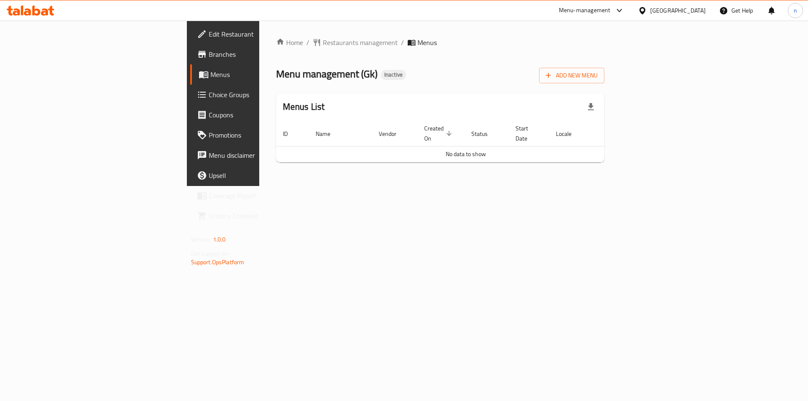
click at [209, 50] on span "Branches" at bounding box center [262, 54] width 106 height 10
click at [553, 77] on icon "button" at bounding box center [548, 75] width 8 height 8
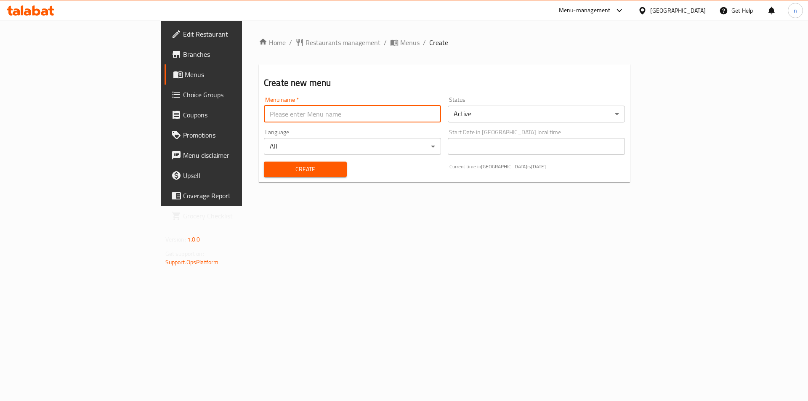
click at [320, 121] on input "text" at bounding box center [352, 114] width 177 height 17
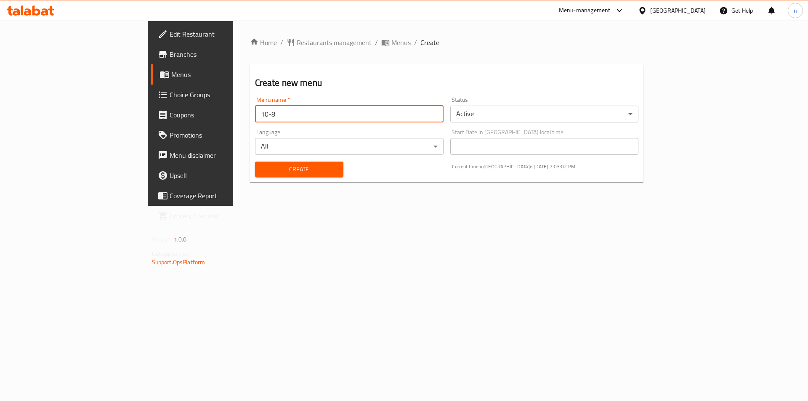
type input "10-8"
click at [283, 206] on div "Home / Restaurants management / Menus / Create Create new menu Menu name   * 10…" at bounding box center [447, 113] width 428 height 185
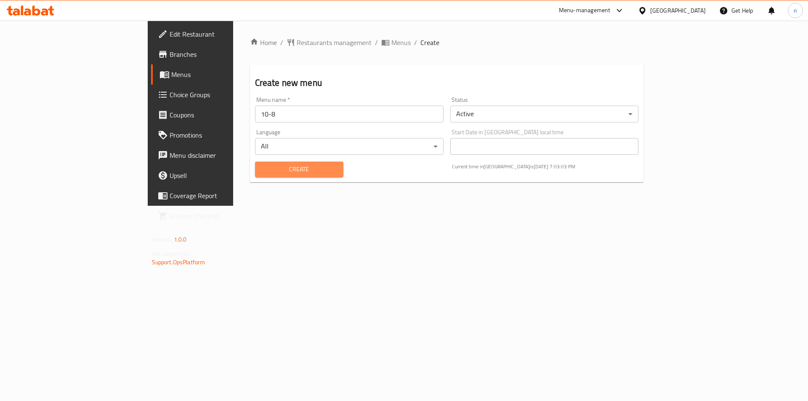
click at [262, 172] on span "Create" at bounding box center [299, 169] width 75 height 11
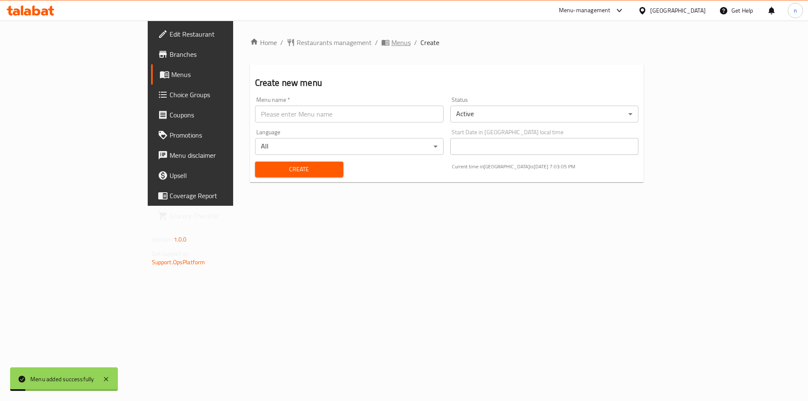
click at [391, 48] on span "Menus" at bounding box center [400, 42] width 19 height 10
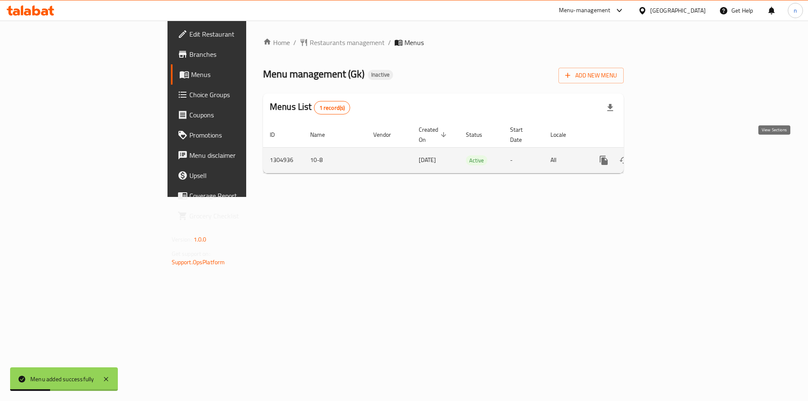
click at [675, 150] on link "enhanced table" at bounding box center [664, 160] width 20 height 20
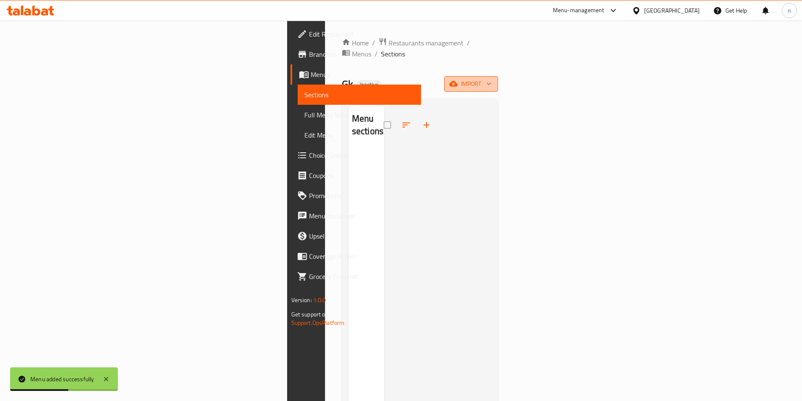
click at [498, 79] on button "import" at bounding box center [471, 84] width 54 height 16
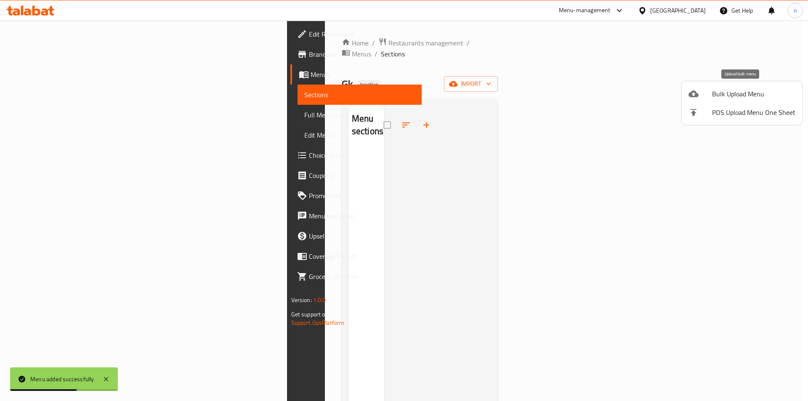
click at [722, 96] on span "Bulk Upload Menu" at bounding box center [753, 94] width 83 height 10
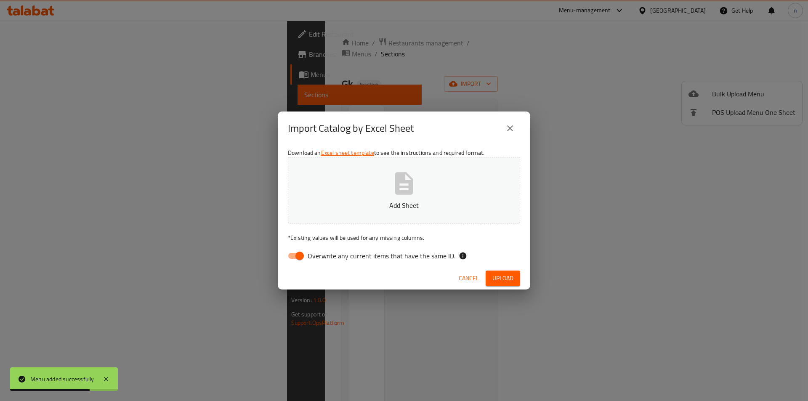
click at [299, 261] on input "Overwrite any current items that have the same ID." at bounding box center [300, 256] width 48 height 16
checkbox input "false"
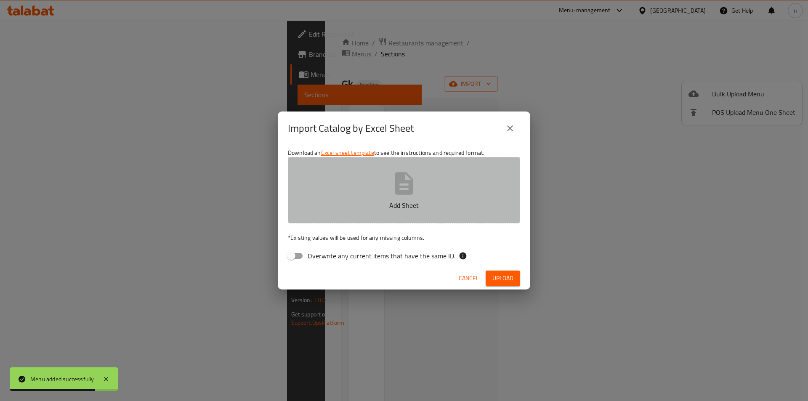
click at [370, 198] on button "Add Sheet" at bounding box center [404, 190] width 232 height 66
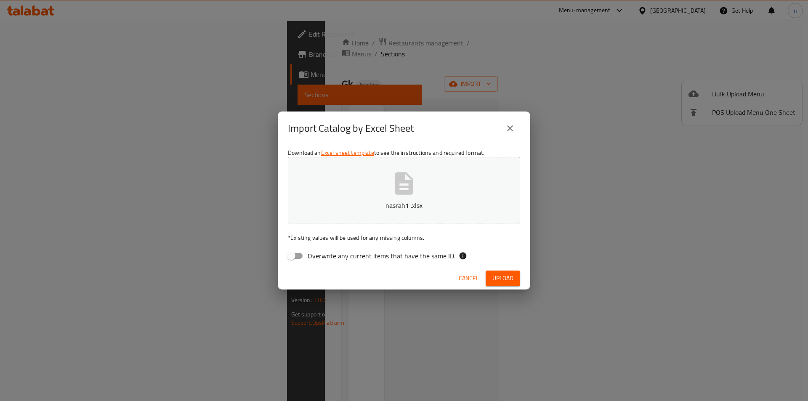
click at [512, 277] on span "Upload" at bounding box center [502, 278] width 21 height 11
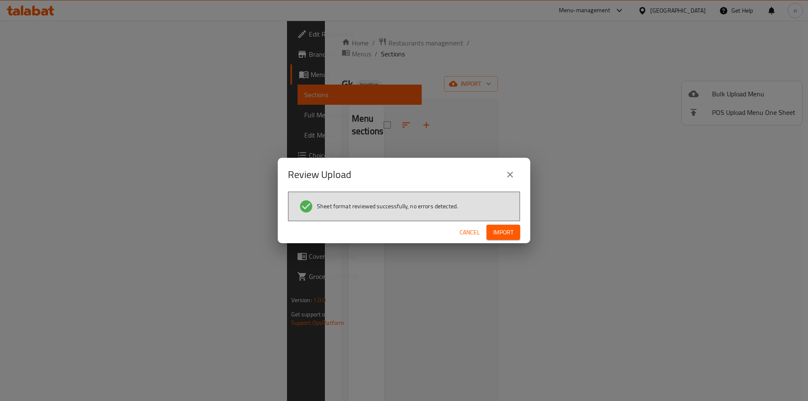
click at [503, 234] on span "Import" at bounding box center [503, 232] width 20 height 11
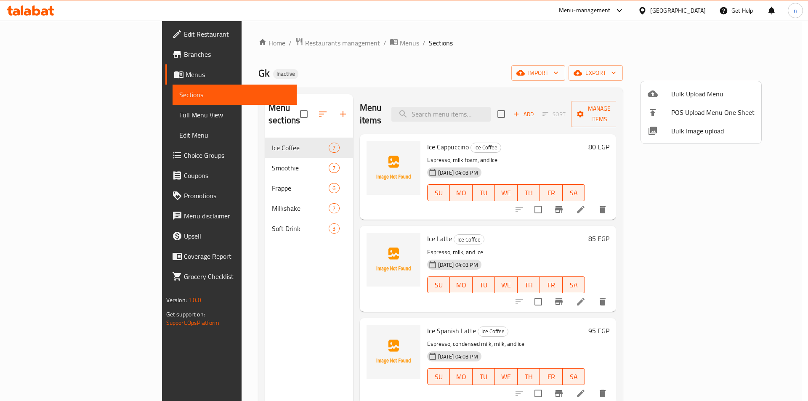
click at [55, 120] on div at bounding box center [404, 200] width 808 height 401
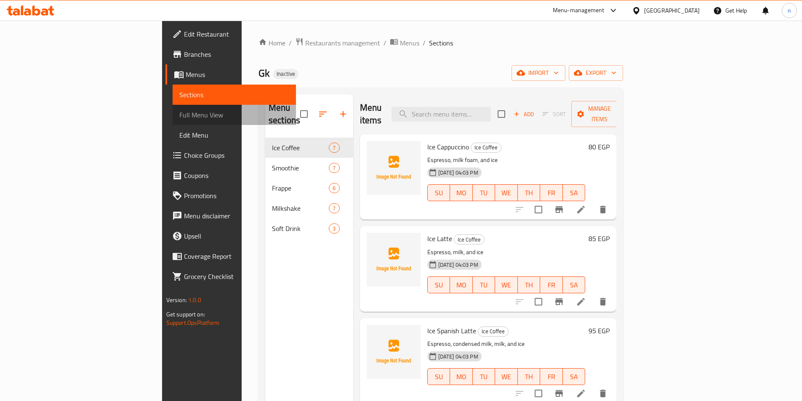
click at [179, 120] on span "Full Menu View" at bounding box center [234, 115] width 110 height 10
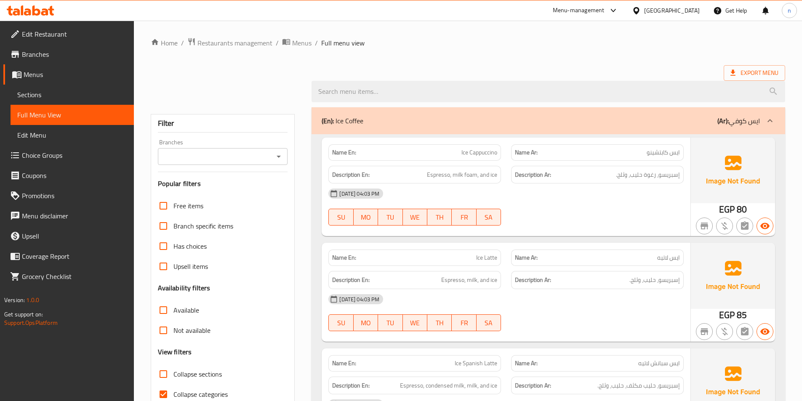
scroll to position [84, 0]
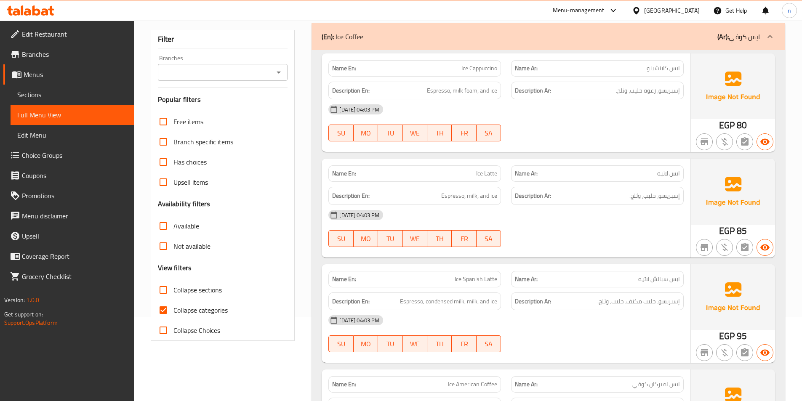
click at [213, 311] on span "Collapse categories" at bounding box center [200, 310] width 54 height 10
click at [173, 311] on input "Collapse categories" at bounding box center [163, 310] width 20 height 20
checkbox input "false"
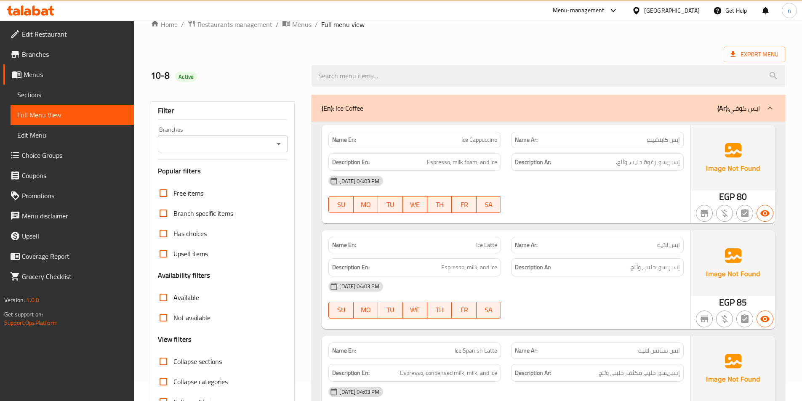
scroll to position [0, 0]
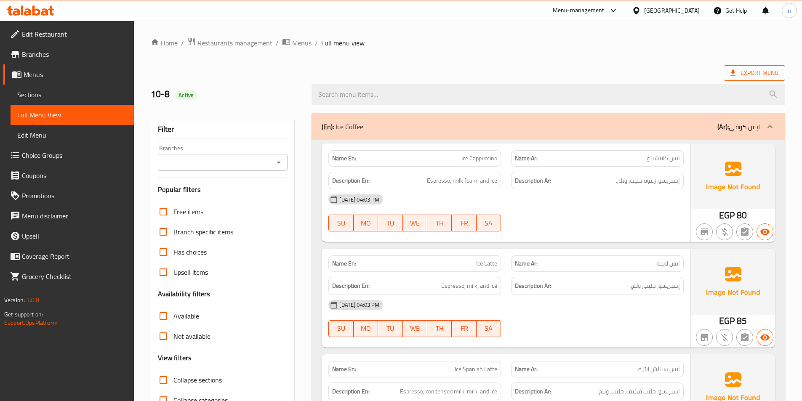
click at [774, 70] on span "Export Menu" at bounding box center [754, 73] width 48 height 11
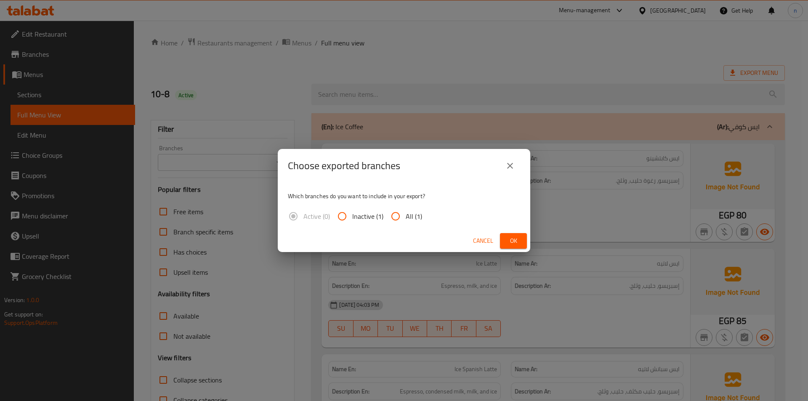
click at [409, 220] on span "All (1)" at bounding box center [414, 216] width 16 height 10
click at [406, 220] on input "All (1)" at bounding box center [396, 216] width 20 height 20
radio input "true"
click at [522, 234] on button "Ok" at bounding box center [513, 241] width 27 height 16
